Goal: Navigation & Orientation: Find specific page/section

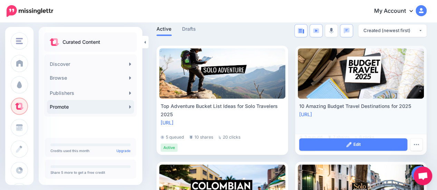
scroll to position [138, 0]
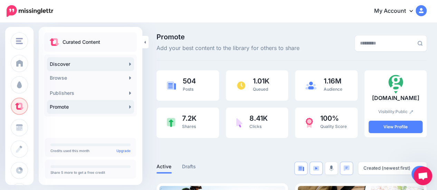
click at [106, 65] on link "Discover" at bounding box center [90, 64] width 87 height 14
